Goal: Information Seeking & Learning: Understand process/instructions

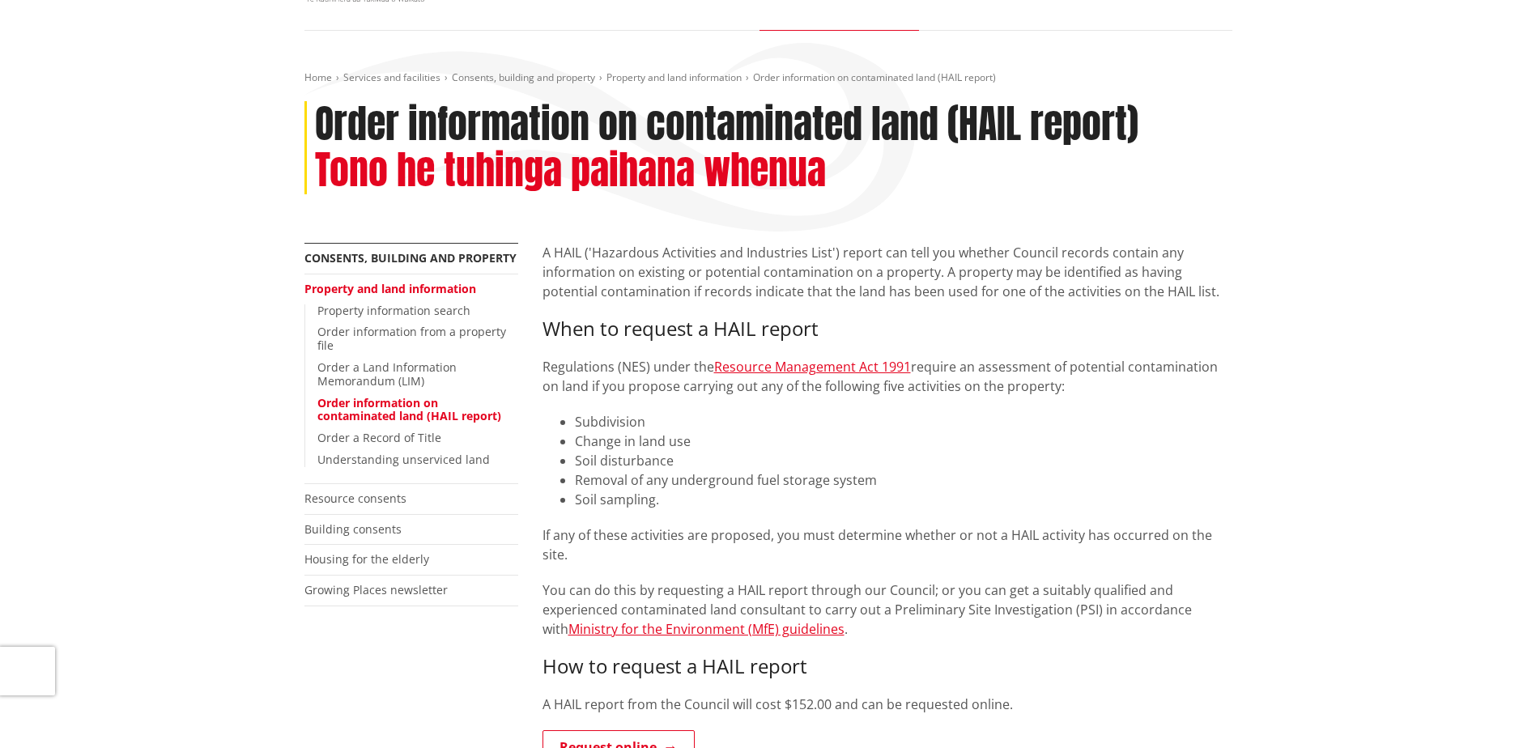
scroll to position [162, 0]
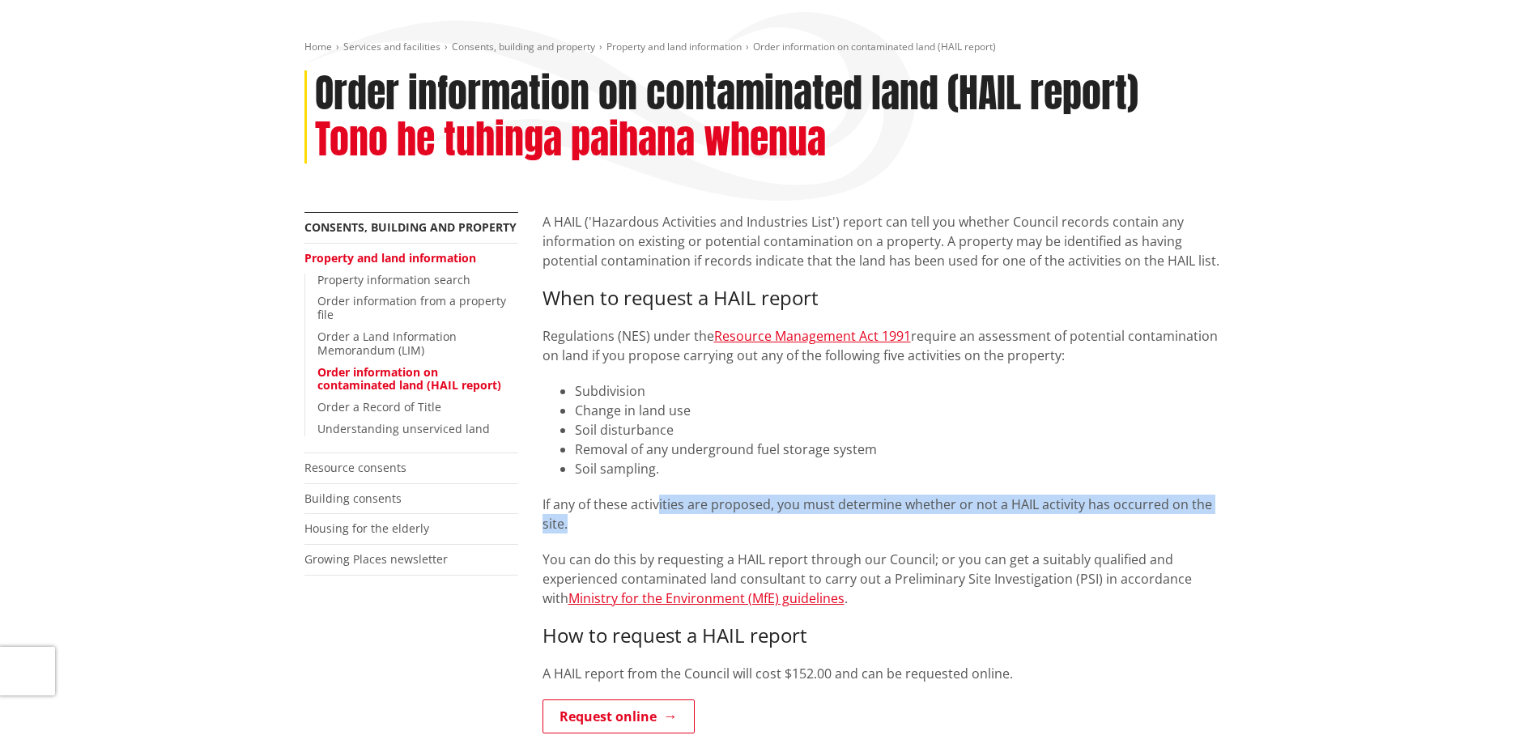
drag, startPoint x: 661, startPoint y: 509, endPoint x: 1245, endPoint y: 497, distance: 584.7
click at [1245, 497] on div "Home Services and facilities Consents, building and property Property and land …" at bounding box center [768, 637] width 1536 height 1274
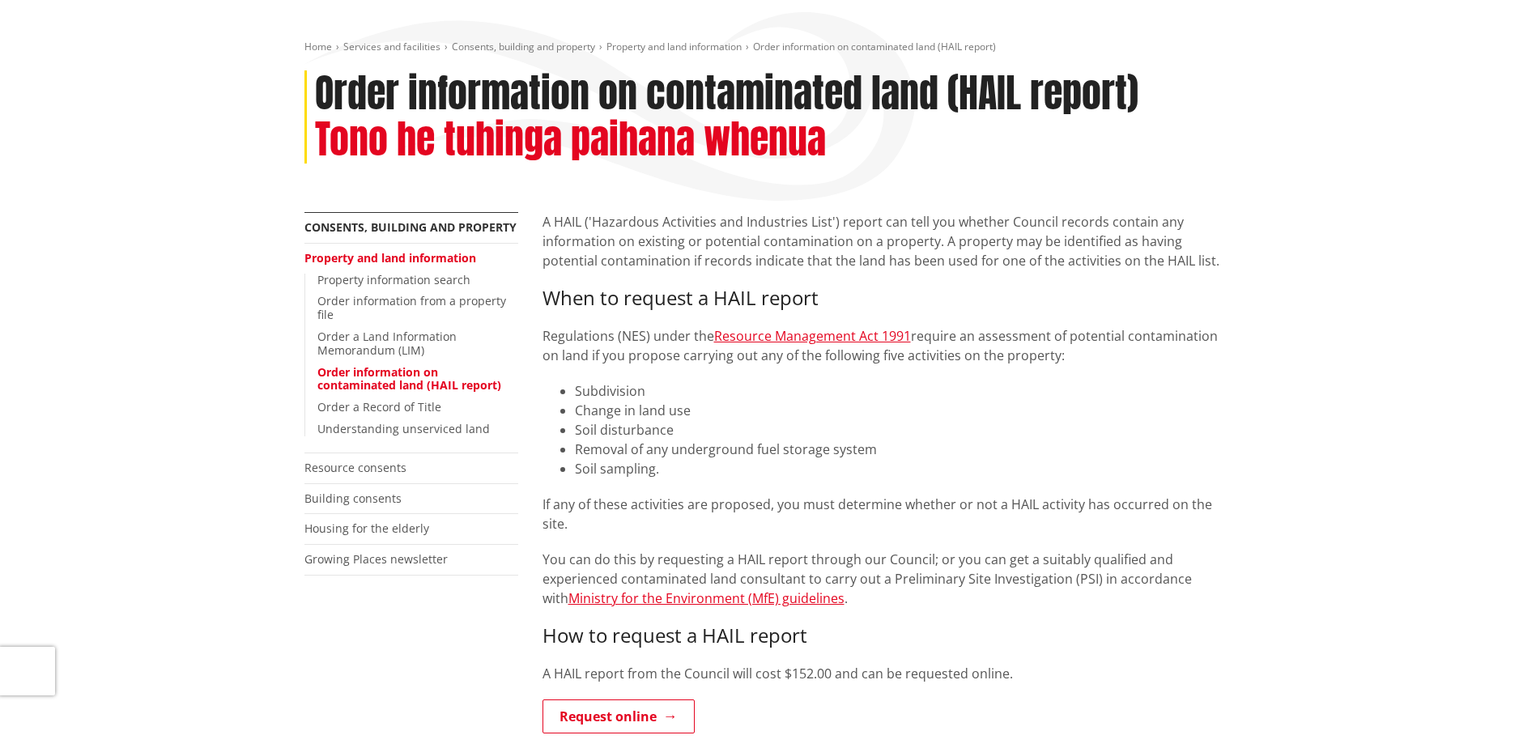
drag, startPoint x: 1245, startPoint y: 497, endPoint x: 1149, endPoint y: 534, distance: 103.0
click at [1149, 550] on p "You can do this by requesting a HAIL report through our Council; or you can get…" at bounding box center [887, 579] width 690 height 58
drag, startPoint x: 549, startPoint y: 546, endPoint x: 1041, endPoint y: 535, distance: 492.4
click at [1041, 550] on p "You can do this by requesting a HAIL report through our Council; or you can get…" at bounding box center [887, 579] width 690 height 58
click at [805, 493] on div "A HAIL ('Hazardous Activities and Industries List') report can tell you whether…" at bounding box center [887, 491] width 690 height 559
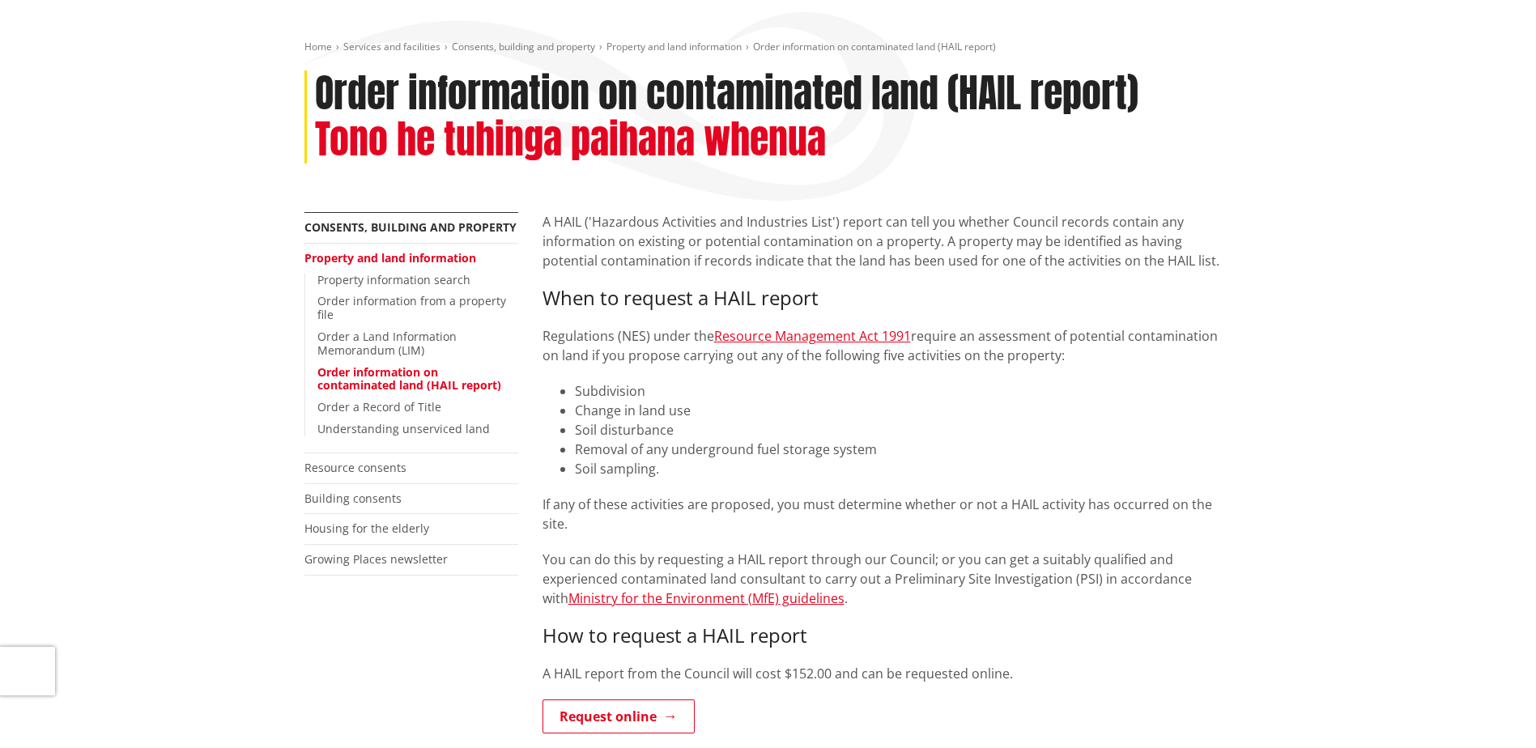
click at [157, 186] on div "Home Services and facilities Consents, building and property Property and land …" at bounding box center [768, 637] width 1536 height 1274
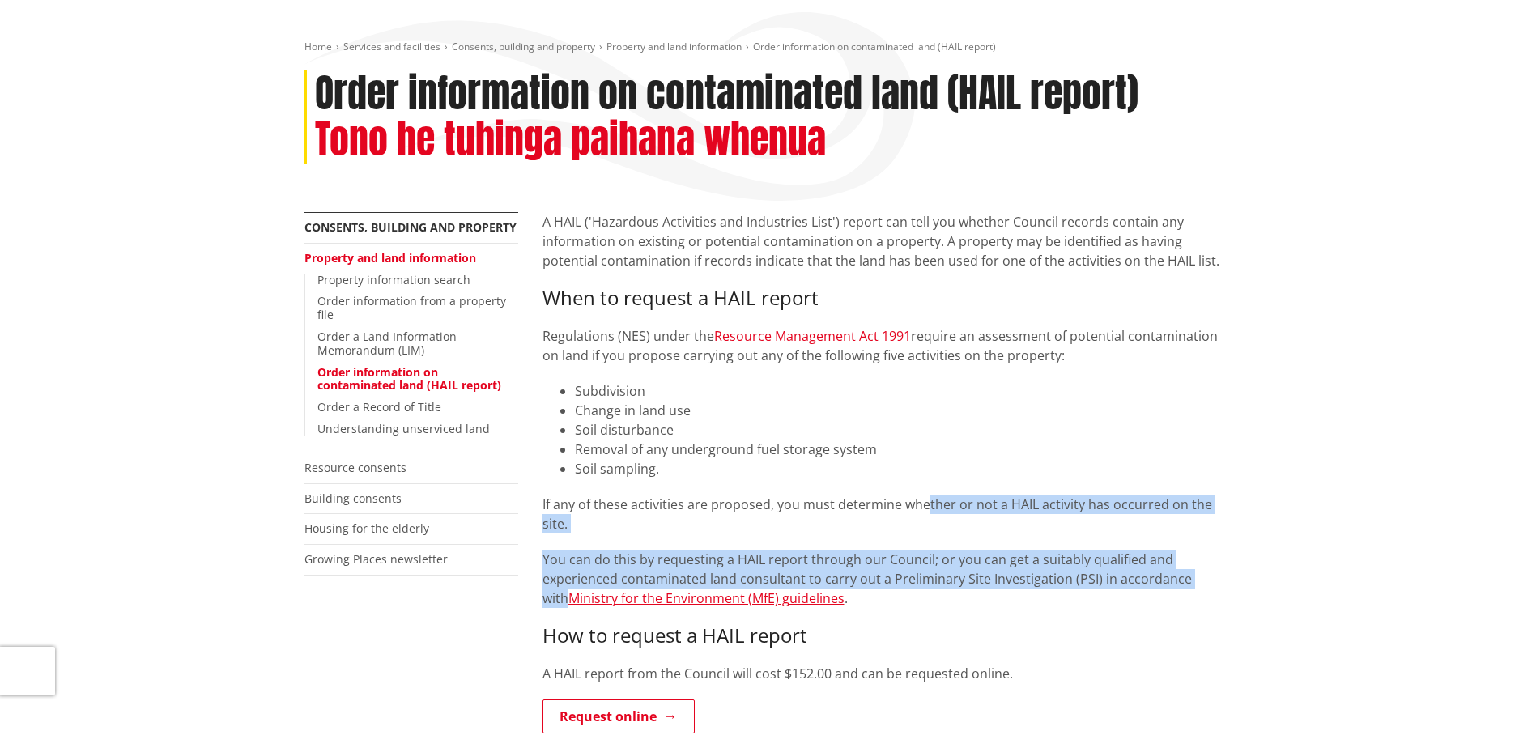
drag, startPoint x: 941, startPoint y: 523, endPoint x: 1219, endPoint y: 563, distance: 281.4
click at [1219, 563] on div "A HAIL ('Hazardous Activities and Industries List') report can tell you whether…" at bounding box center [887, 491] width 690 height 559
click at [1001, 550] on p "You can do this by requesting a HAIL report through our Council; or you can get…" at bounding box center [887, 579] width 690 height 58
click at [1033, 550] on p "You can do this by requesting a HAIL report through our Council; or you can get…" at bounding box center [887, 579] width 690 height 58
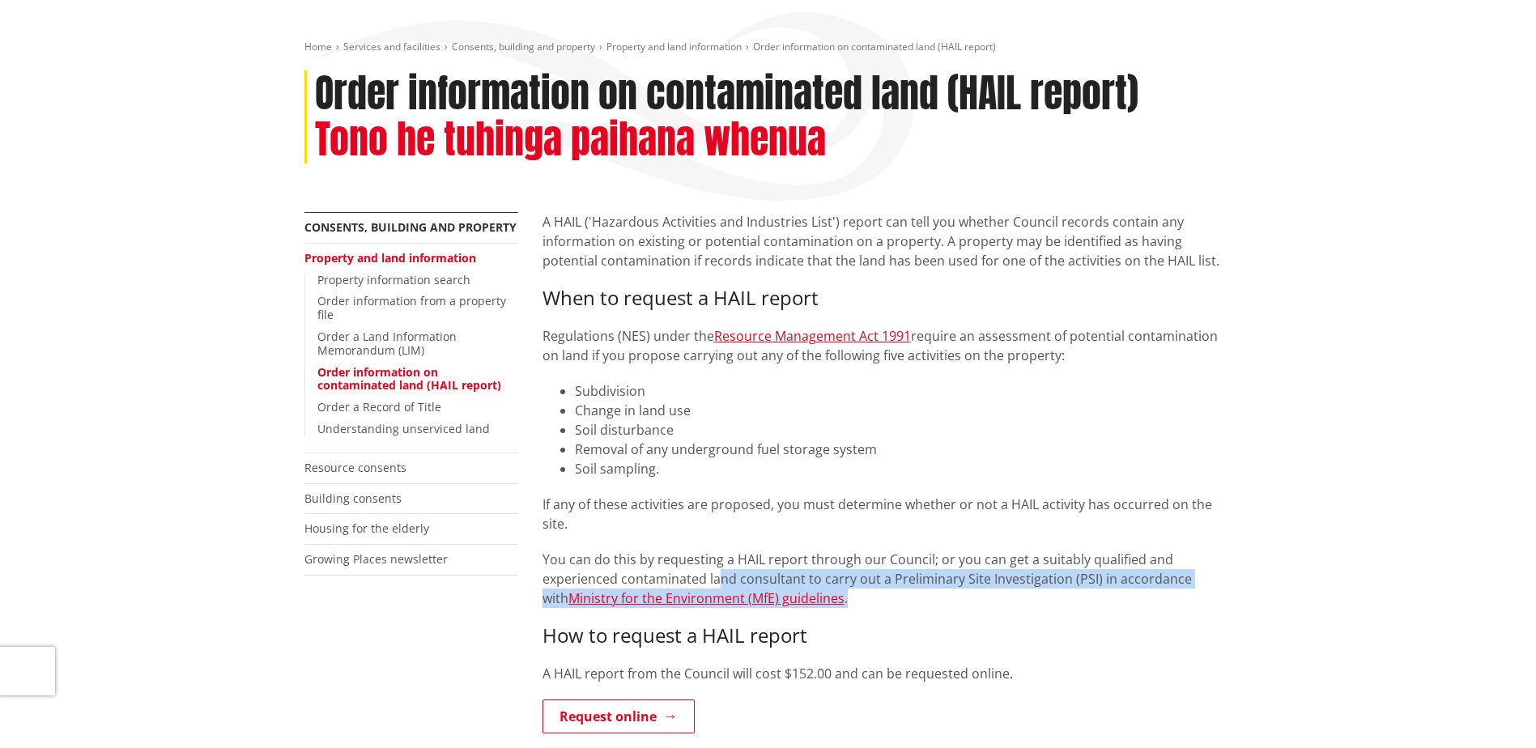
drag, startPoint x: 718, startPoint y: 553, endPoint x: 1007, endPoint y: 573, distance: 289.7
click at [1007, 573] on p "You can do this by requesting a HAIL report through our Council; or you can get…" at bounding box center [887, 579] width 690 height 58
drag, startPoint x: 1007, startPoint y: 573, endPoint x: 998, endPoint y: 580, distance: 11.0
click at [998, 580] on p "You can do this by requesting a HAIL report through our Council; or you can get…" at bounding box center [887, 579] width 690 height 58
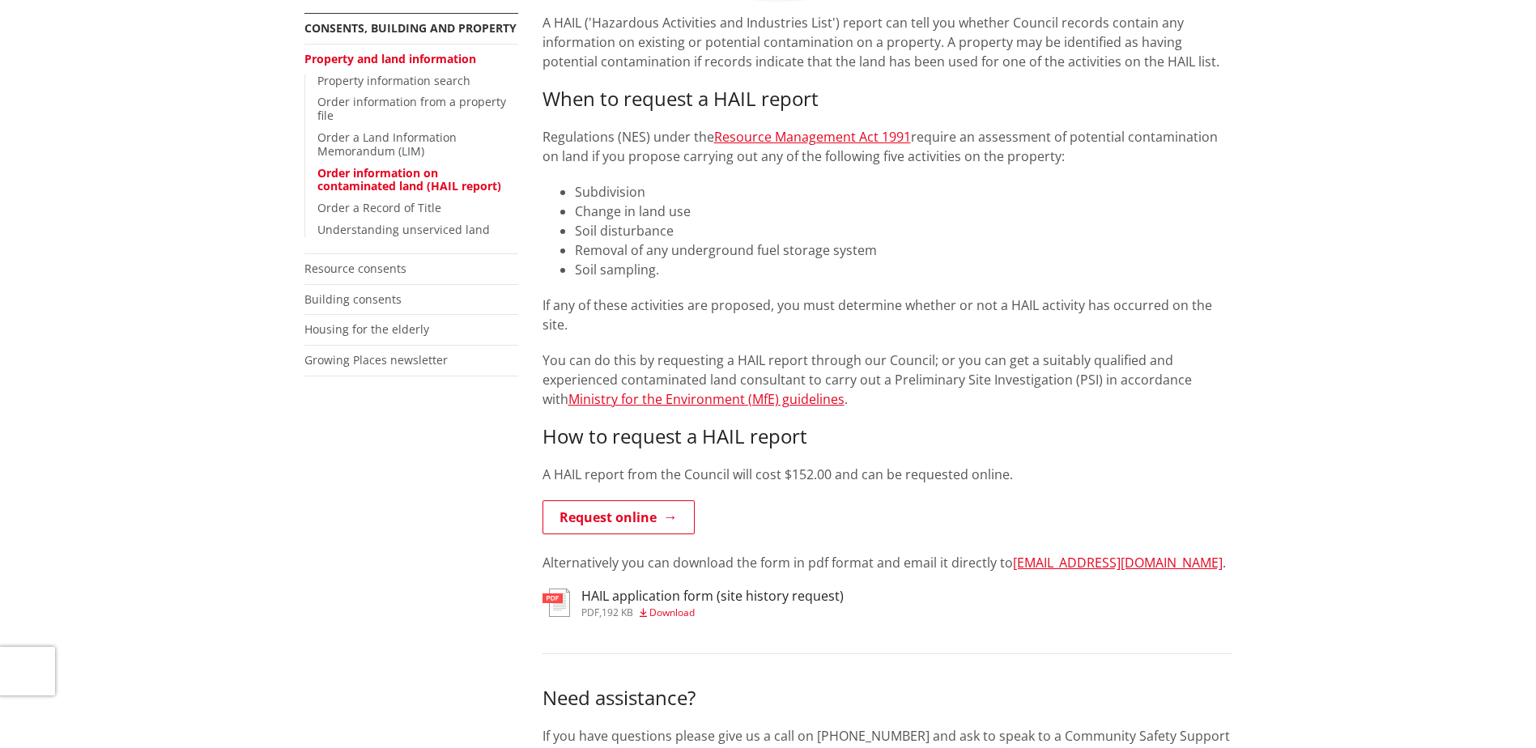
scroll to position [0, 0]
